Goal: Task Accomplishment & Management: Complete application form

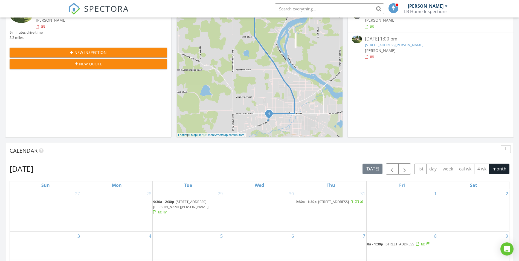
scroll to position [27, 0]
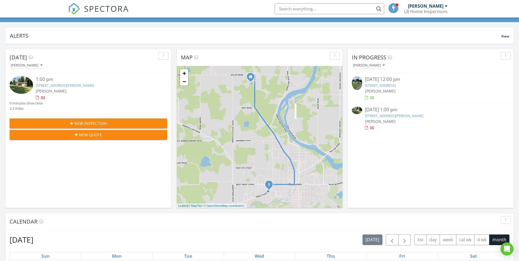
click at [80, 121] on span "New Inspection" at bounding box center [90, 123] width 32 height 6
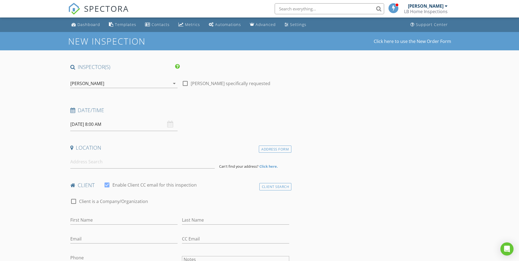
click at [87, 123] on input "08/28/2025 8:00 AM" at bounding box center [123, 124] width 107 height 13
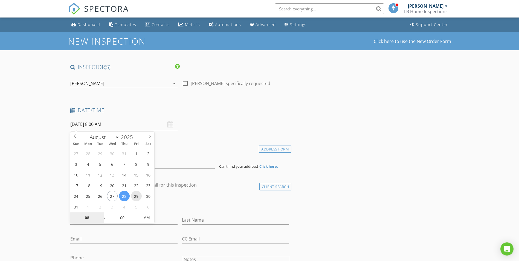
type input "08/29/2025 8:00 AM"
type input "09"
type input "08/29/2025 9:00 AM"
click at [103, 215] on span at bounding box center [102, 214] width 4 height 5
type input "10"
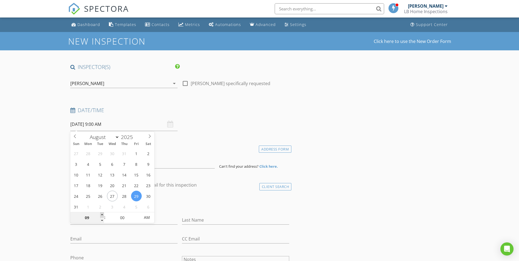
type input "08/29/2025 10:00 AM"
click at [103, 215] on span at bounding box center [102, 214] width 4 height 5
type input "11"
type input "08/29/2025 11:00 AM"
click at [103, 215] on span at bounding box center [102, 214] width 4 height 5
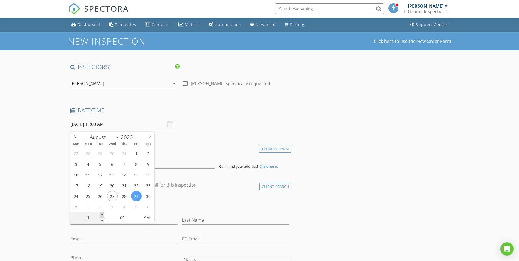
type input "12"
type input "08/29/2025 12:00 PM"
click at [103, 214] on span at bounding box center [102, 214] width 4 height 5
type input "05"
type input "08/29/2025 12:05 PM"
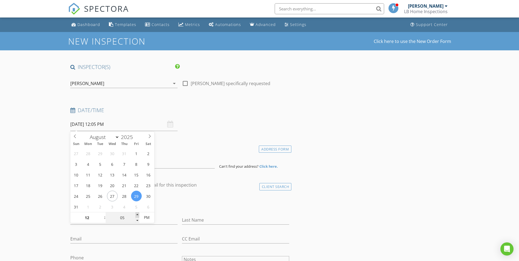
click at [138, 215] on span at bounding box center [137, 214] width 4 height 5
type input "10"
type input "08/29/2025 12:10 PM"
click at [138, 214] on span at bounding box center [137, 214] width 4 height 5
type input "15"
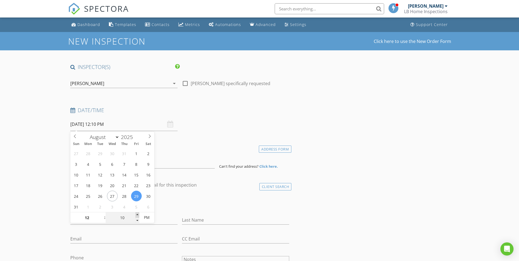
type input "08/29/2025 12:15 PM"
click at [137, 214] on span at bounding box center [137, 214] width 4 height 5
type input "20"
type input "08/29/2025 12:20 PM"
click at [137, 214] on span at bounding box center [137, 214] width 4 height 5
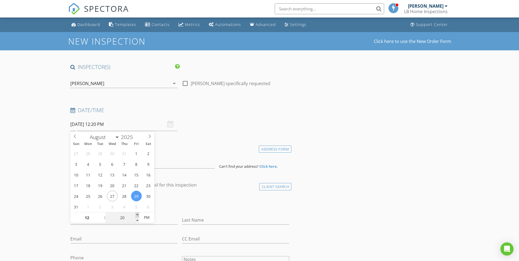
type input "25"
type input "08/29/2025 12:25 PM"
click at [137, 214] on span at bounding box center [137, 214] width 4 height 5
type input "30"
type input "08/29/2025 12:30 PM"
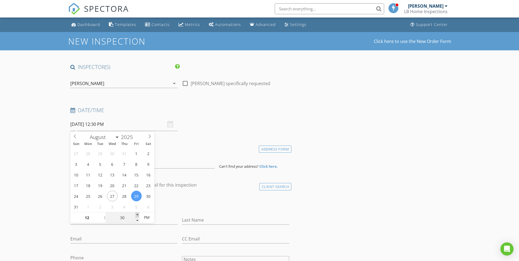
click at [137, 214] on span at bounding box center [137, 214] width 4 height 5
click at [207, 146] on h4 "Location" at bounding box center [179, 147] width 219 height 7
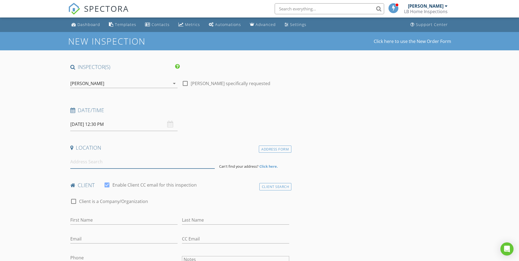
click at [98, 159] on input at bounding box center [142, 161] width 145 height 13
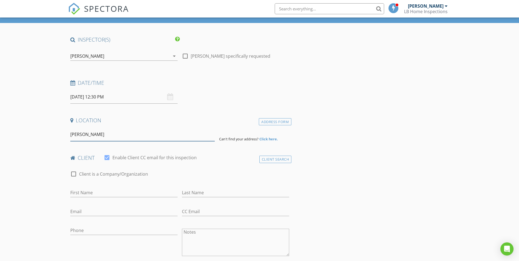
type input "Henry Kerch"
click at [95, 189] on input "First Name" at bounding box center [123, 192] width 107 height 9
click at [193, 138] on input "Henry Kerch" at bounding box center [142, 134] width 145 height 13
drag, startPoint x: 132, startPoint y: 126, endPoint x: 92, endPoint y: 125, distance: 40.2
click at [91, 125] on div "Location" at bounding box center [180, 122] width 224 height 11
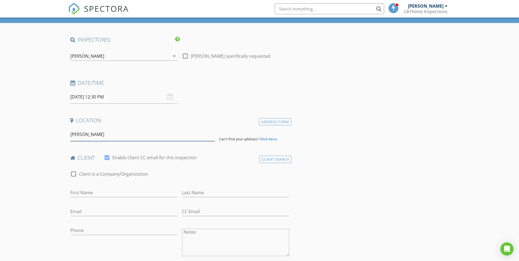
drag, startPoint x: 92, startPoint y: 125, endPoint x: 64, endPoint y: 135, distance: 29.9
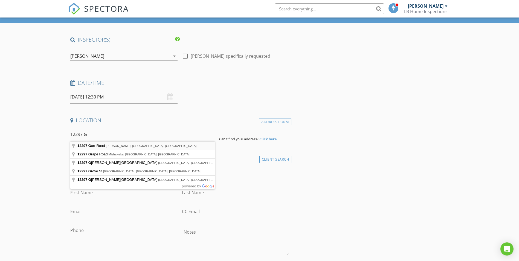
type input "12297 Garr Road, Buchanan, MI, USA"
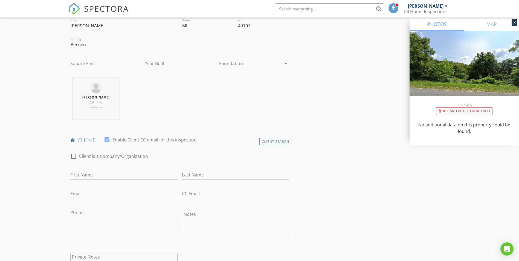
scroll to position [164, 0]
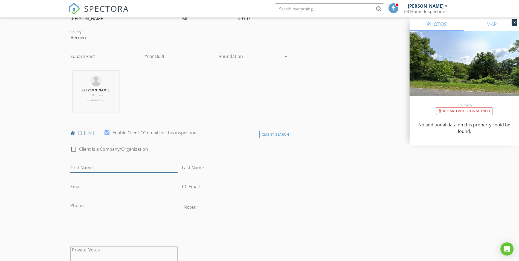
click at [82, 168] on input "First Name" at bounding box center [123, 167] width 107 height 9
type input "Henry"
type input "Kerch"
type input "vosssvo@gmail.com"
type input "312-731-4971"
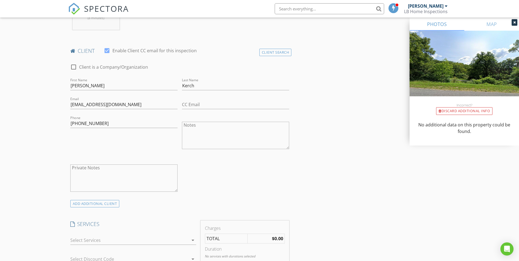
scroll to position [301, 0]
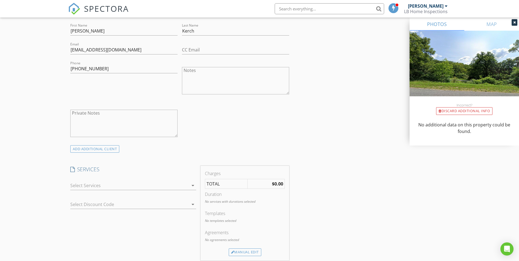
click at [186, 184] on div at bounding box center [129, 185] width 118 height 9
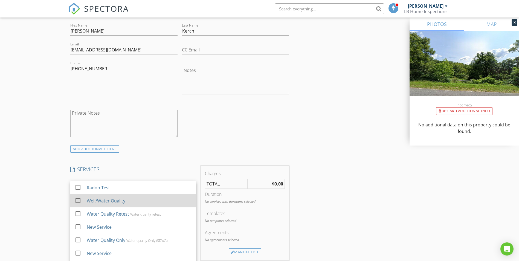
click at [121, 198] on div "Well/Water Quality" at bounding box center [105, 201] width 39 height 7
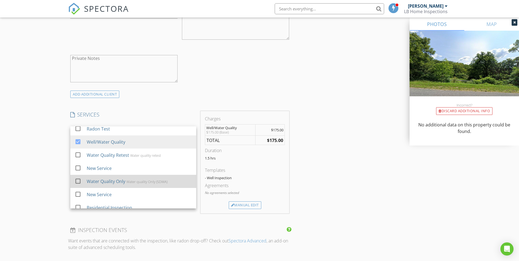
scroll to position [0, 0]
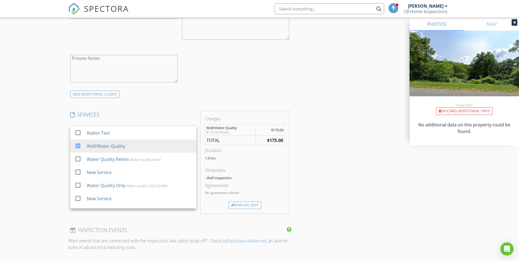
click at [199, 90] on div "check_box_outline_blank Client is a Company/Organization First Name Henry Last …" at bounding box center [180, 20] width 224 height 142
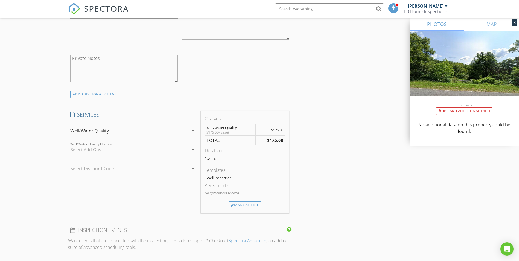
click at [148, 152] on div at bounding box center [129, 149] width 118 height 9
click at [139, 163] on div "Select Discount Code arrow_drop_down" at bounding box center [133, 170] width 126 height 18
click at [232, 206] on div at bounding box center [232, 206] width 3 height 4
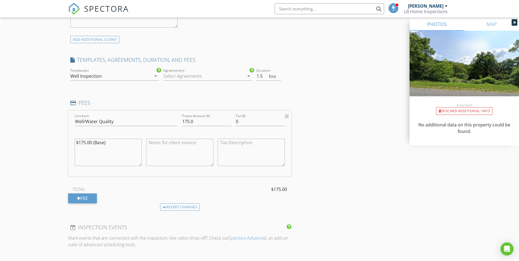
scroll to position [383, 0]
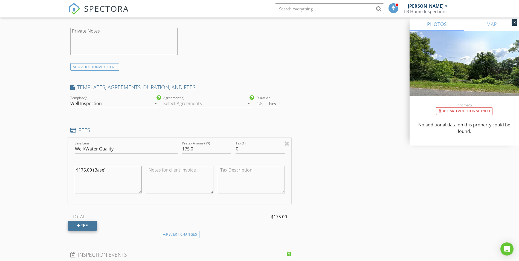
click at [91, 226] on div "Fee" at bounding box center [82, 226] width 29 height 10
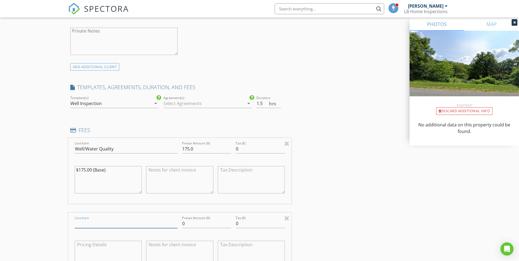
click at [93, 224] on input "Line Item" at bounding box center [126, 223] width 103 height 9
type input "Septic Inspection"
click at [339, 217] on div "INSPECTOR(S) check_box Brad Huebner PRIMARY Brad Huebner arrow_drop_down check_…" at bounding box center [259, 196] width 383 height 1032
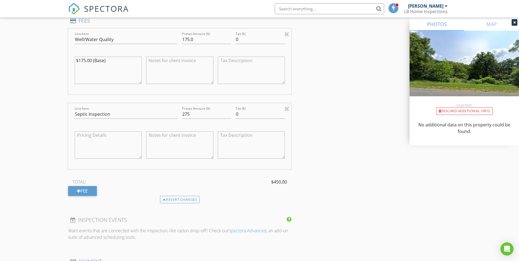
scroll to position [520, 0]
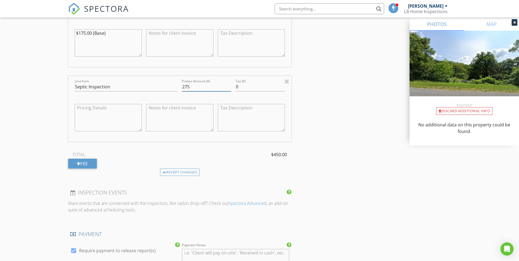
click at [193, 86] on input "275" at bounding box center [206, 86] width 49 height 9
type input "250"
click at [324, 105] on div "INSPECTOR(S) check_box Brad Huebner PRIMARY Brad Huebner arrow_drop_down check_…" at bounding box center [259, 59] width 383 height 1032
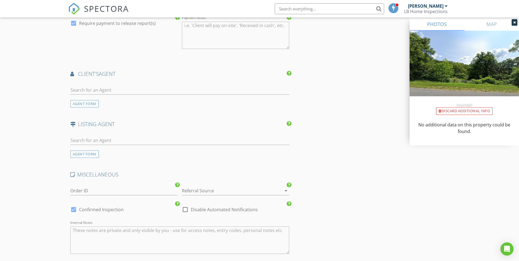
scroll to position [766, 0]
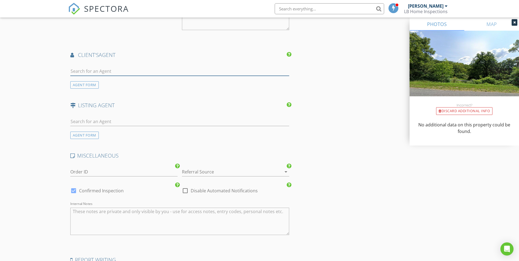
click at [83, 70] on input "text" at bounding box center [179, 71] width 219 height 9
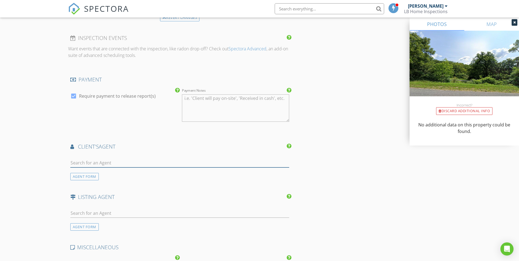
scroll to position [684, 0]
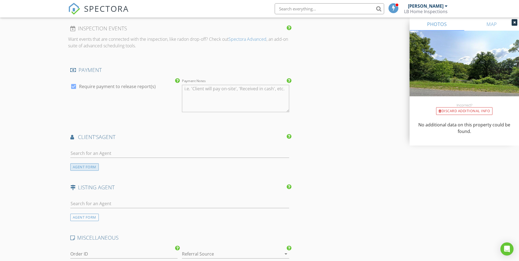
click at [91, 168] on div "AGENT FORM" at bounding box center [84, 166] width 28 height 7
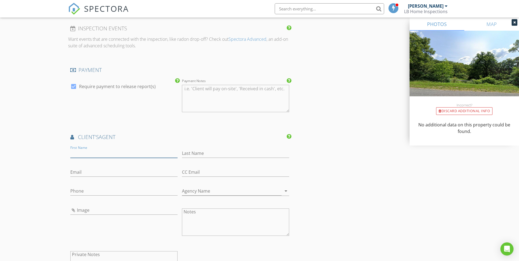
click at [96, 156] on input "First Name" at bounding box center [123, 153] width 107 height 9
type input "Molly"
type input "Nate"
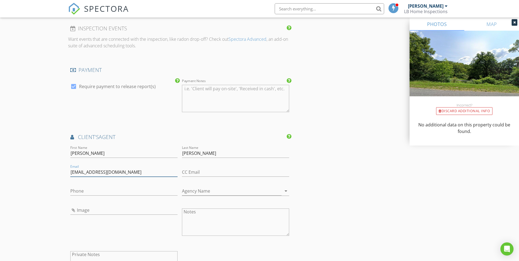
type input "info@mollynatehomes.com"
type input "269-208-3153"
click at [211, 191] on input "Agency Name" at bounding box center [232, 191] width 100 height 9
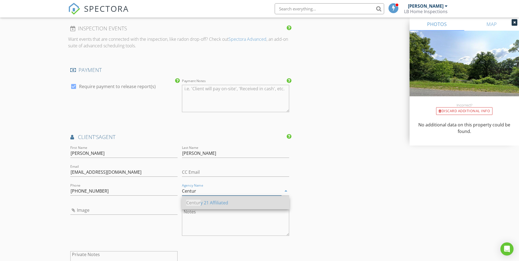
click at [213, 200] on div "Centur y 21 Affiliated" at bounding box center [235, 203] width 99 height 7
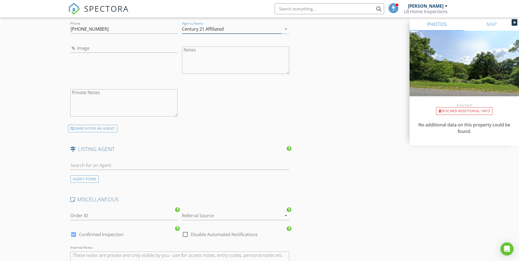
scroll to position [849, 0]
type input "Century 21 Affiliated"
click at [96, 162] on input "text" at bounding box center [179, 163] width 219 height 9
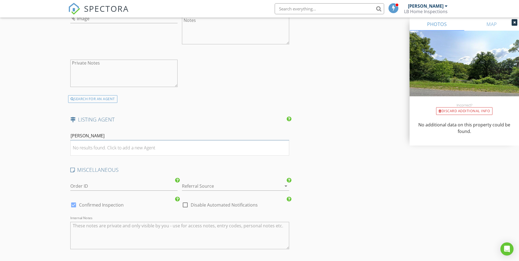
click at [108, 134] on input "Valerie" at bounding box center [179, 135] width 219 height 9
type input "V"
click at [91, 152] on div "AGENT FORM" at bounding box center [84, 149] width 28 height 7
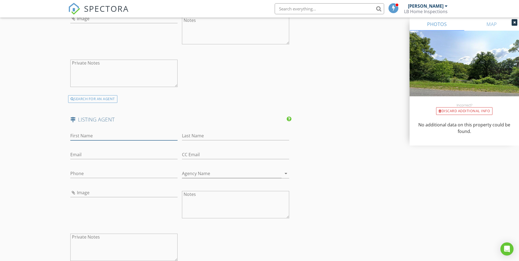
click at [85, 133] on input "First Name" at bounding box center [123, 135] width 107 height 9
type input "Valerie"
type input "Reiter"
type input "C"
type input "valeriejeansells@gmail.com"
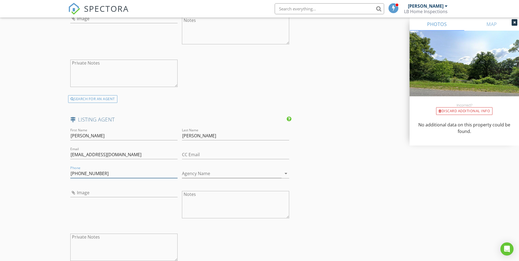
type input "269-208-5644"
click at [194, 174] on input "Agency Name" at bounding box center [232, 173] width 100 height 9
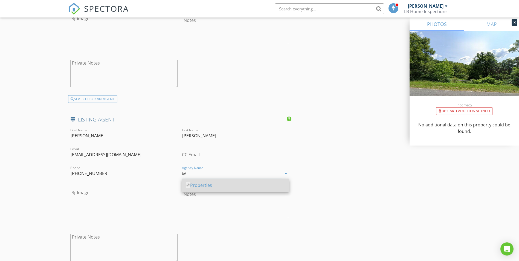
click at [197, 184] on div "@ Properties" at bounding box center [235, 185] width 99 height 7
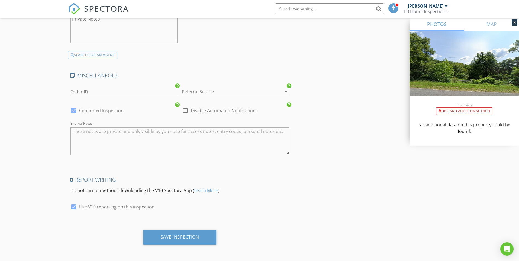
scroll to position [1095, 0]
type input "@ Properties"
click at [202, 235] on div "Save Inspection" at bounding box center [180, 236] width 74 height 15
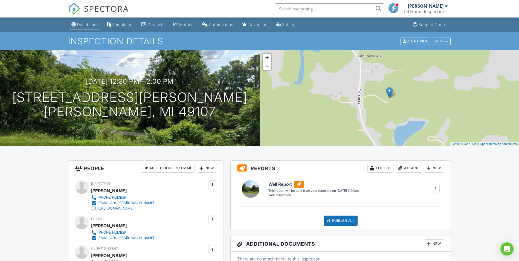
click at [84, 28] on link "Dashboard" at bounding box center [84, 25] width 31 height 10
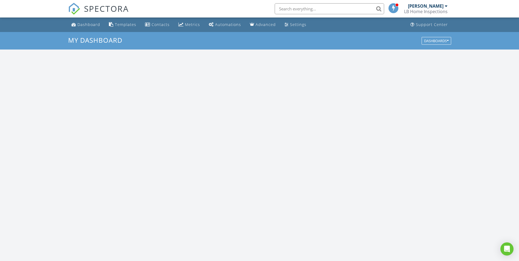
scroll to position [507, 528]
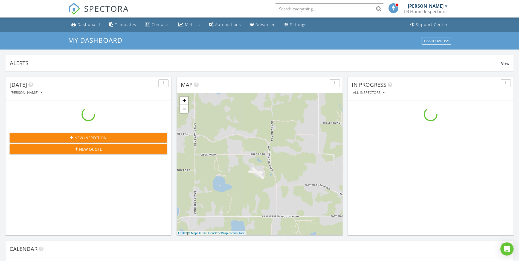
scroll to position [507, 528]
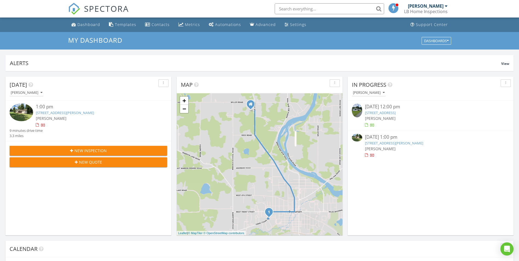
click at [44, 110] on div "1:00 pm" at bounding box center [95, 106] width 118 height 7
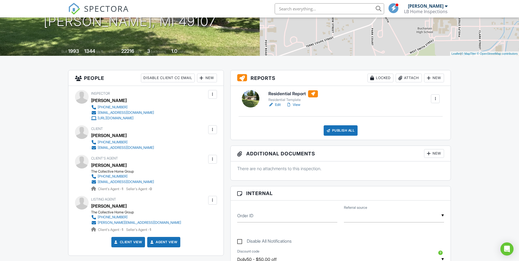
scroll to position [82, 0]
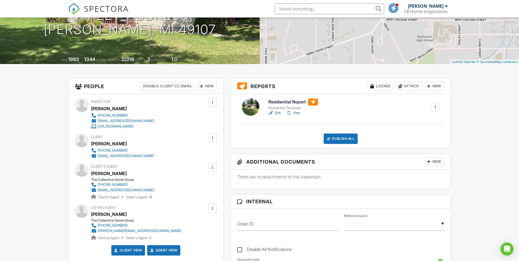
click at [292, 113] on div at bounding box center [288, 112] width 5 height 5
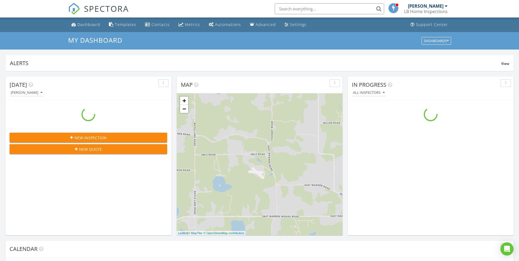
scroll to position [507, 528]
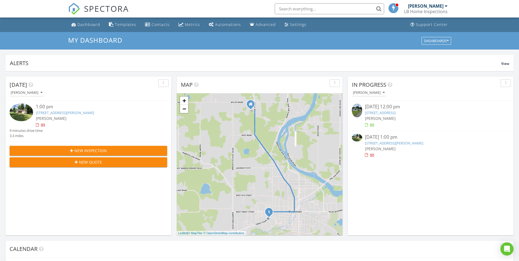
click at [380, 144] on link "209 Terre Coupe St, Buchanan, MI 49107" at bounding box center [394, 143] width 58 height 5
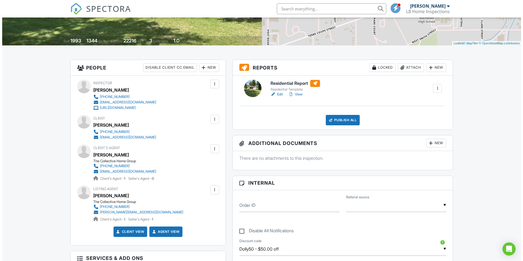
scroll to position [82, 0]
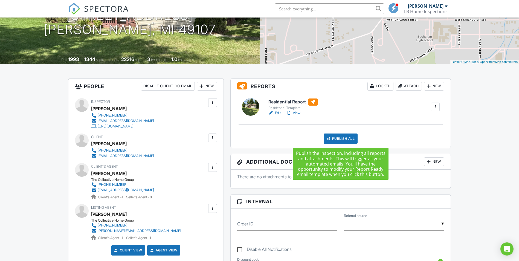
click at [343, 137] on div "Publish All" at bounding box center [341, 139] width 34 height 10
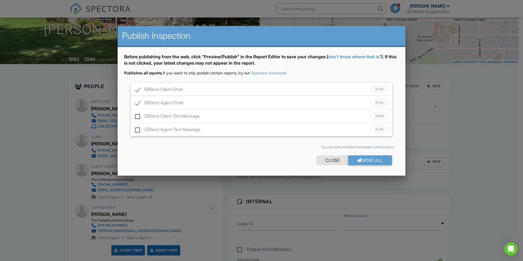
click at [327, 158] on div "Close" at bounding box center [333, 160] width 32 height 10
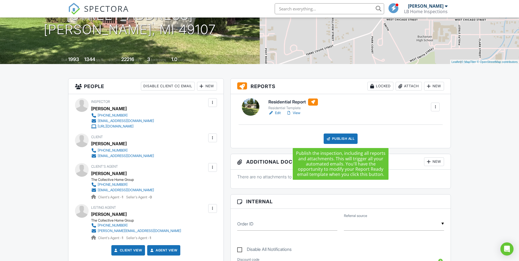
click at [335, 138] on div "Publish All" at bounding box center [341, 139] width 34 height 10
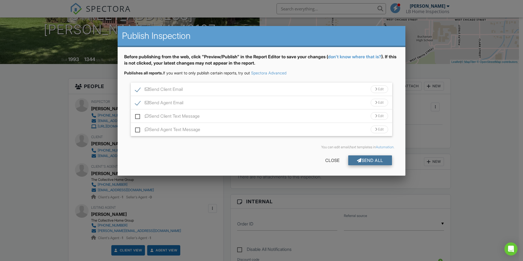
click at [366, 158] on div "Send All" at bounding box center [370, 160] width 44 height 10
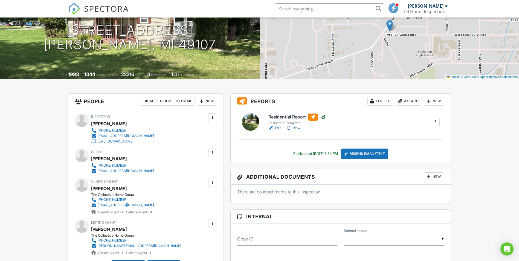
scroll to position [55, 0]
